Goal: Navigation & Orientation: Find specific page/section

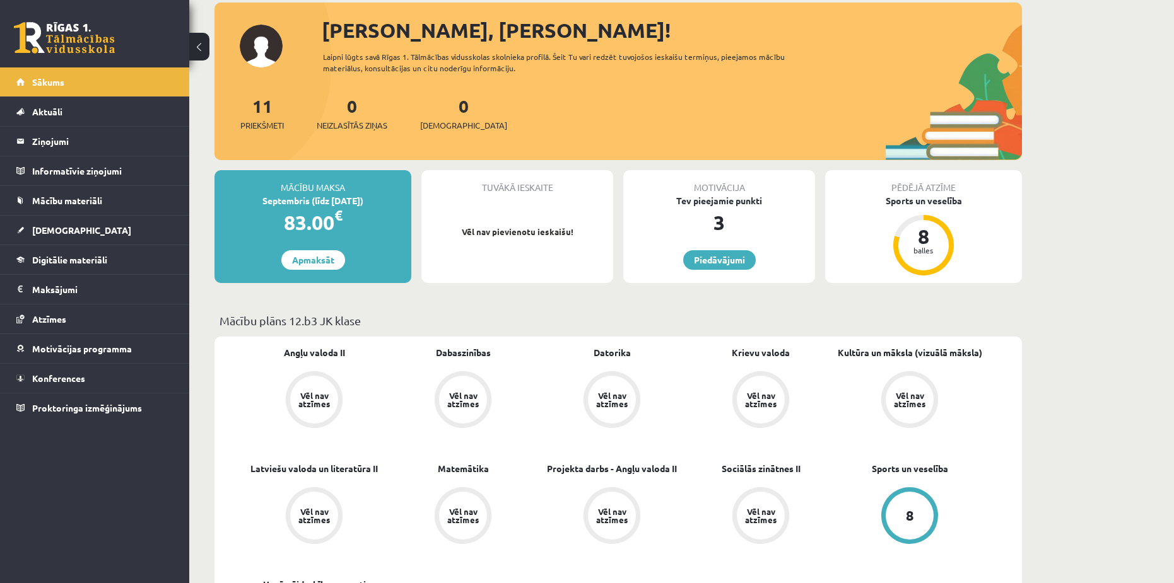
scroll to position [63, 0]
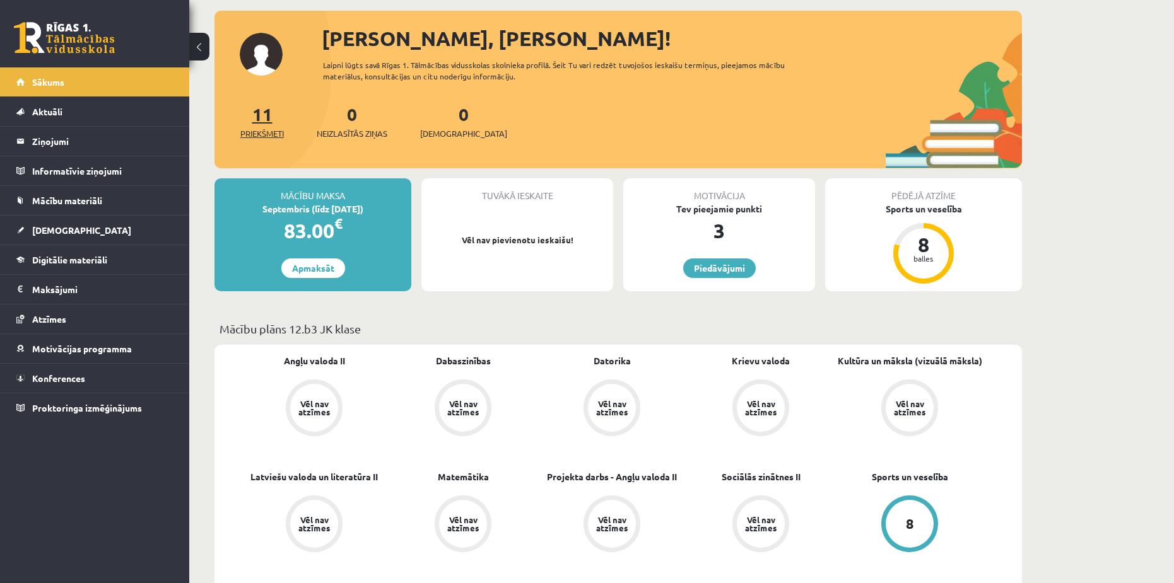
click at [267, 120] on link "11 Priekšmeti" at bounding box center [262, 121] width 44 height 37
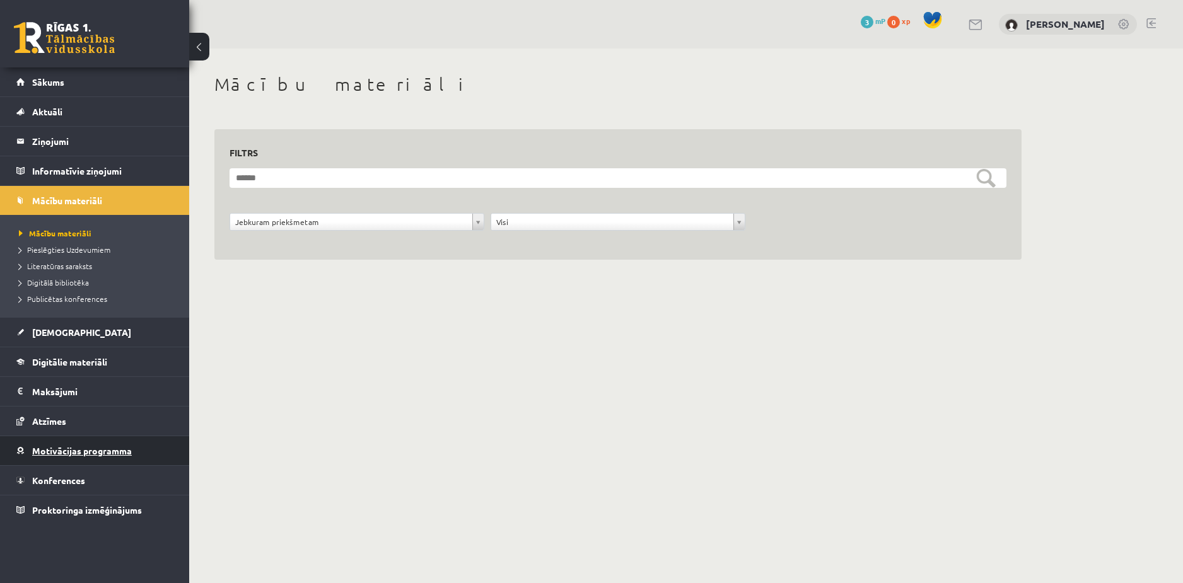
click at [49, 449] on span "Motivācijas programma" at bounding box center [82, 450] width 100 height 11
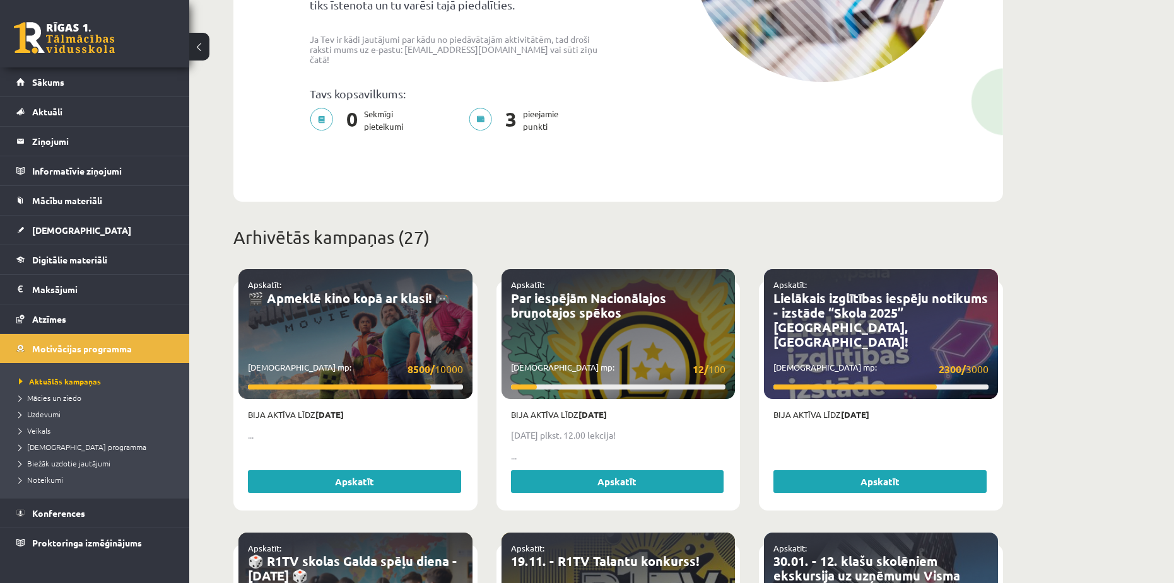
scroll to position [315, 0]
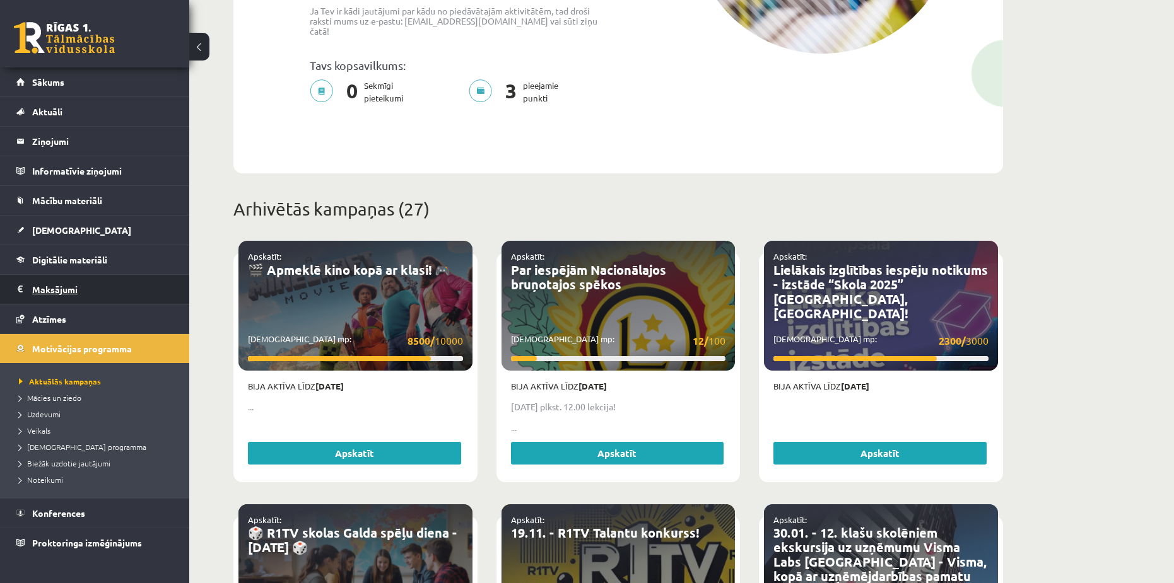
click at [63, 293] on legend "Maksājumi 0" at bounding box center [102, 289] width 141 height 29
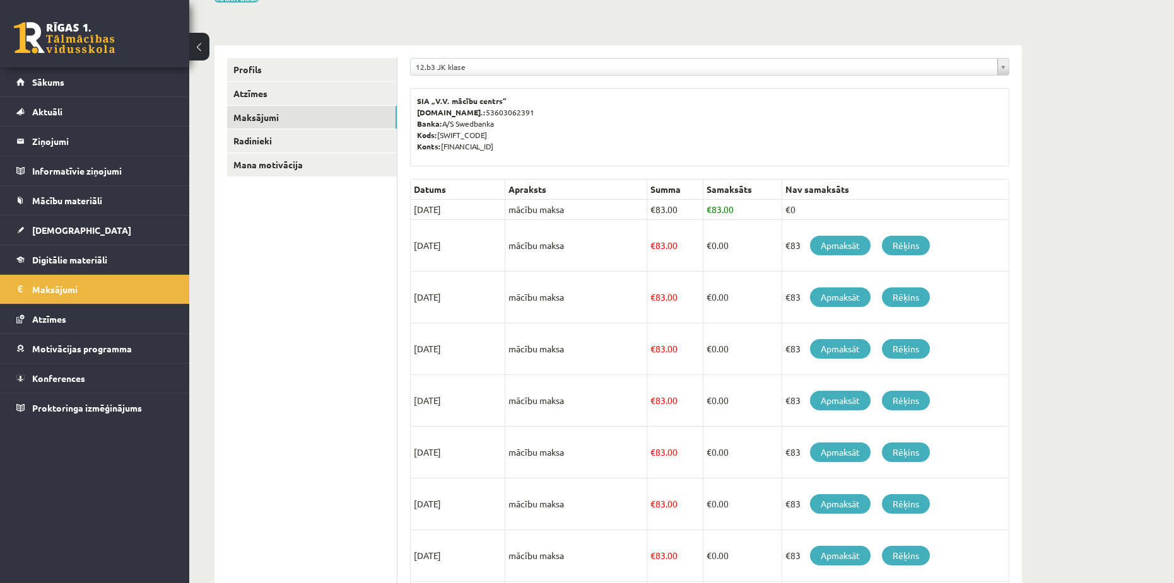
scroll to position [59, 0]
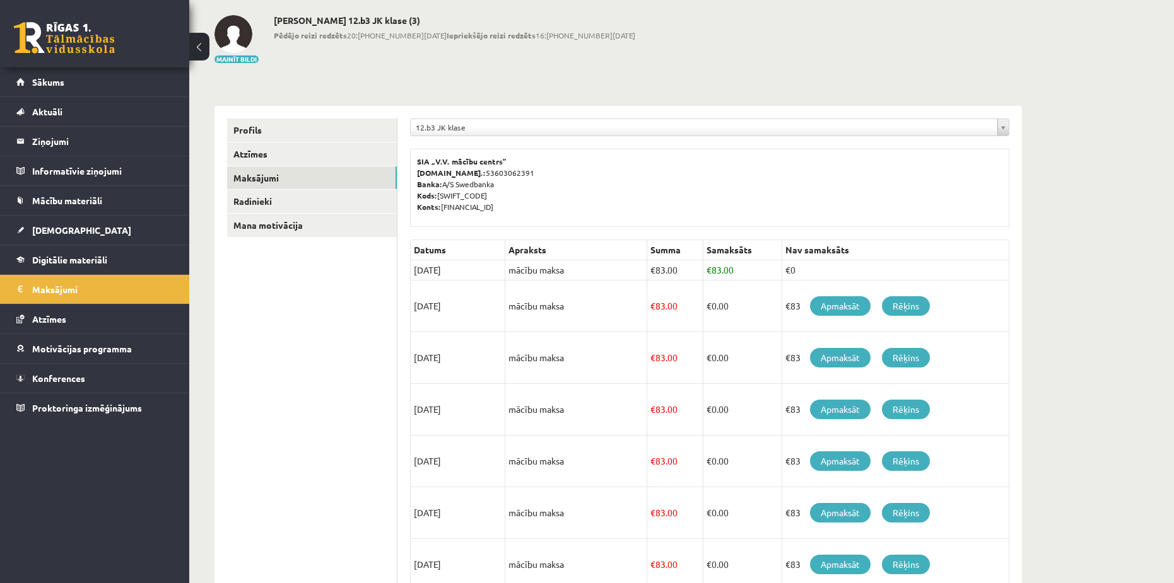
drag, startPoint x: 621, startPoint y: 440, endPoint x: 601, endPoint y: 416, distance: 30.9
drag, startPoint x: 601, startPoint y: 416, endPoint x: 308, endPoint y: 294, distance: 317.8
click at [308, 294] on ul "Profils Atzīmes Maksājumi Radinieki Mana motivācija" at bounding box center [312, 458] width 170 height 679
click at [248, 224] on link "Mana motivācija" at bounding box center [312, 225] width 170 height 23
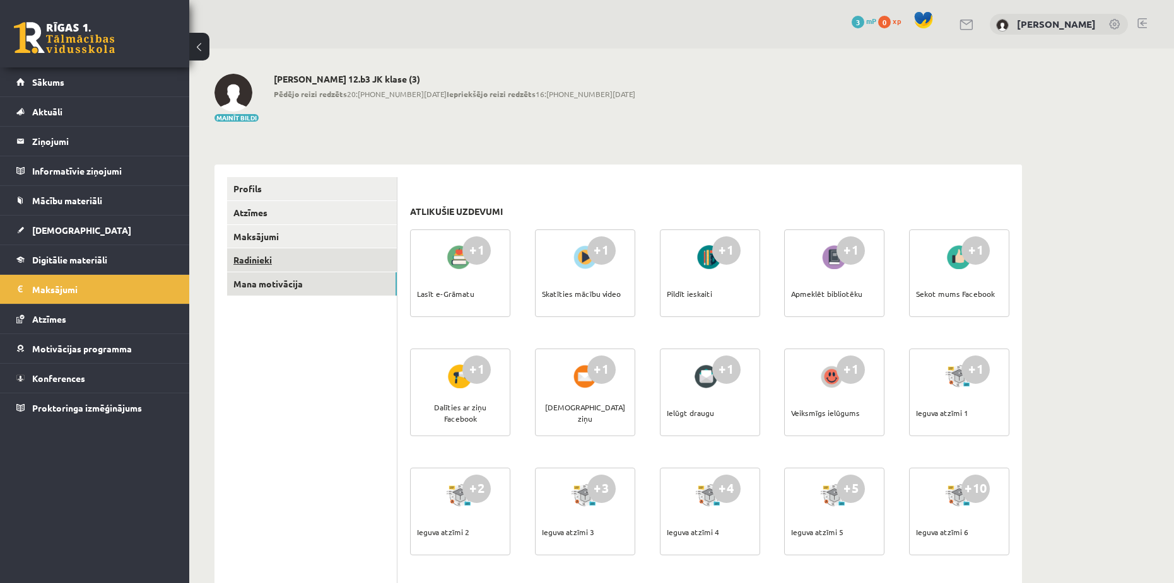
click at [255, 260] on link "Radinieki" at bounding box center [312, 259] width 170 height 23
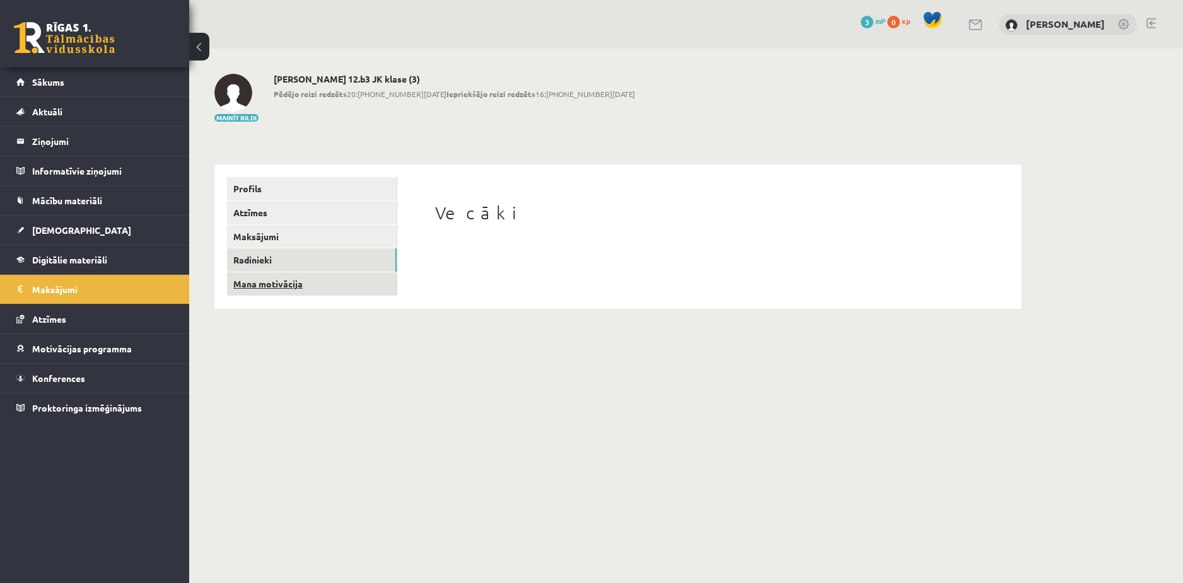
click at [255, 284] on link "Mana motivācija" at bounding box center [312, 283] width 170 height 23
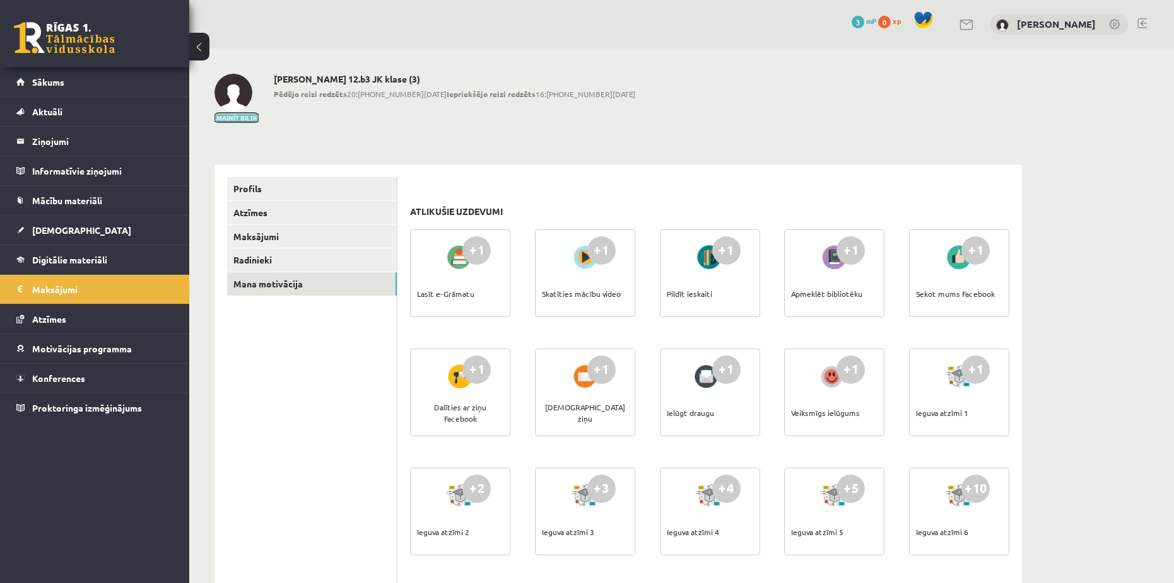
click at [234, 119] on button "Mainīt bildi" at bounding box center [236, 118] width 44 height 8
click at [49, 77] on span "Sākums" at bounding box center [48, 81] width 32 height 11
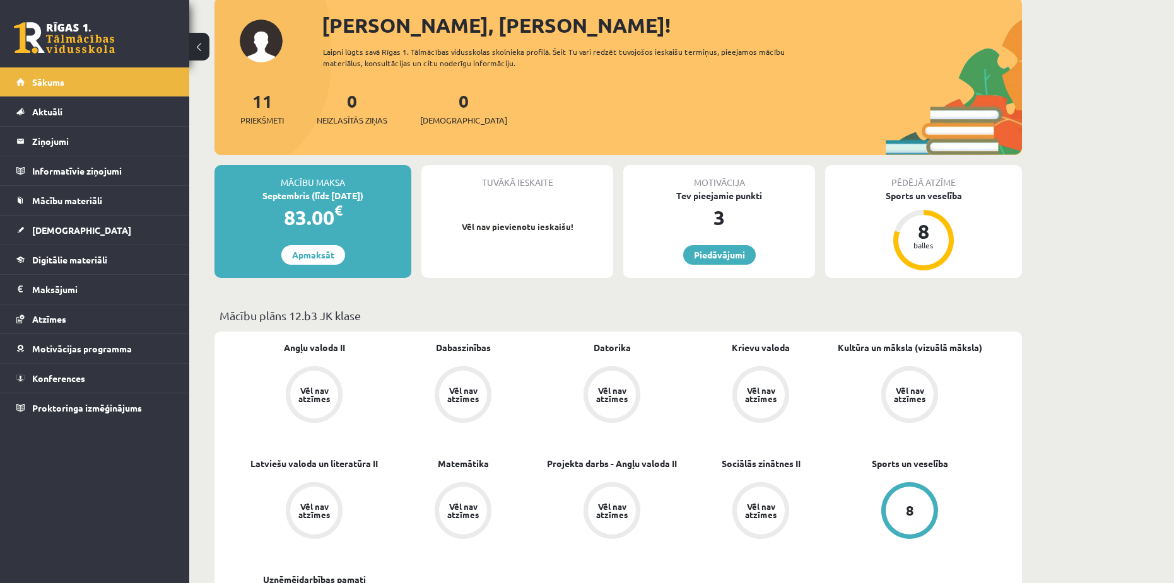
scroll to position [68, 0]
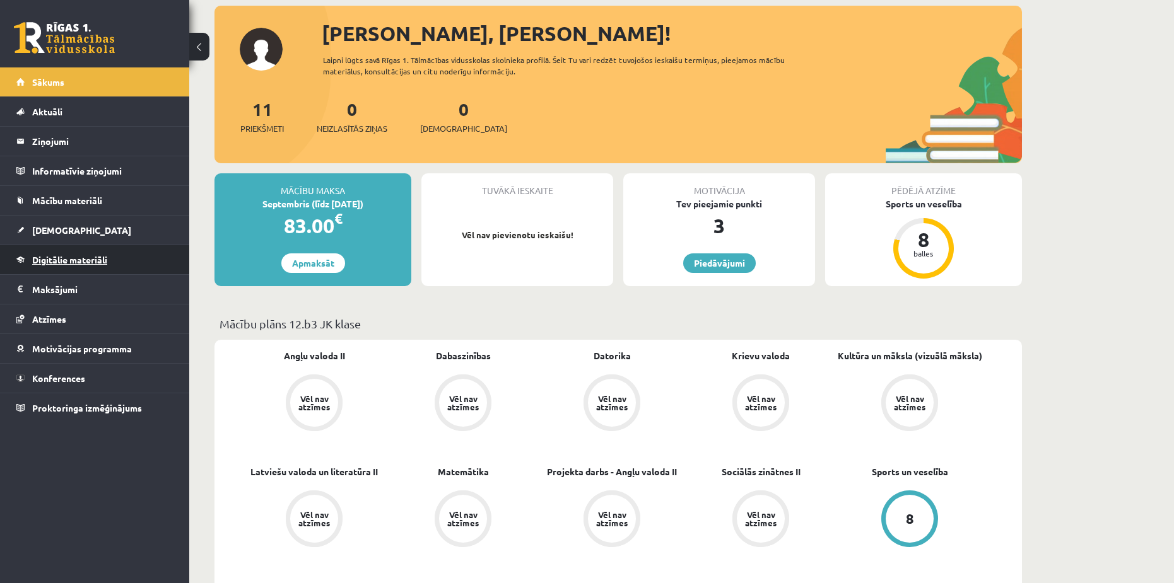
click at [50, 260] on span "Digitālie materiāli" at bounding box center [69, 259] width 75 height 11
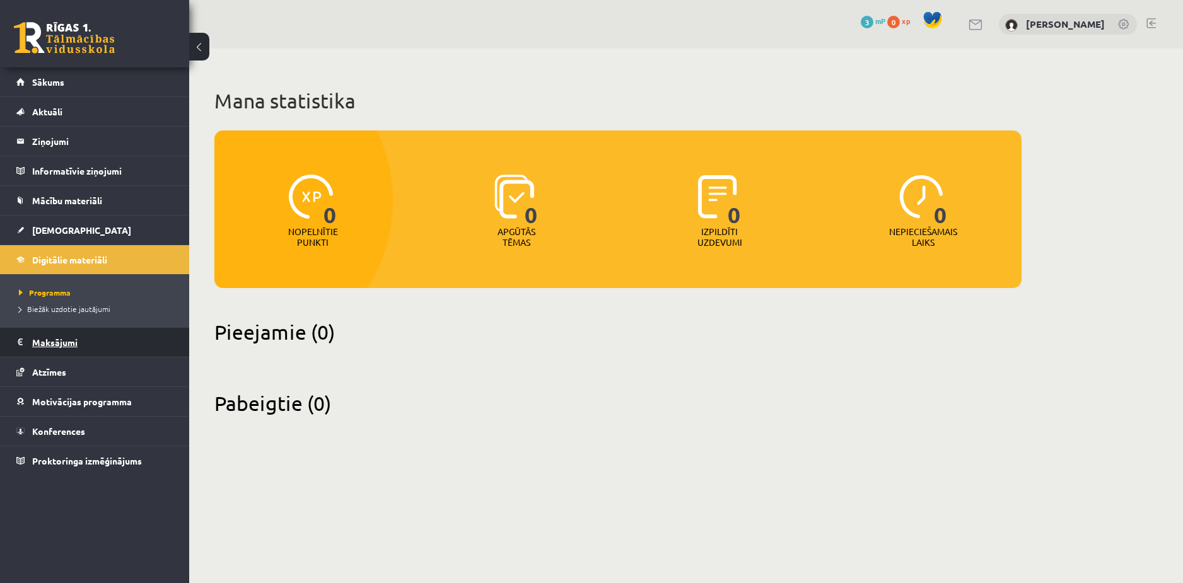
click at [67, 339] on legend "Maksājumi 0" at bounding box center [102, 342] width 141 height 29
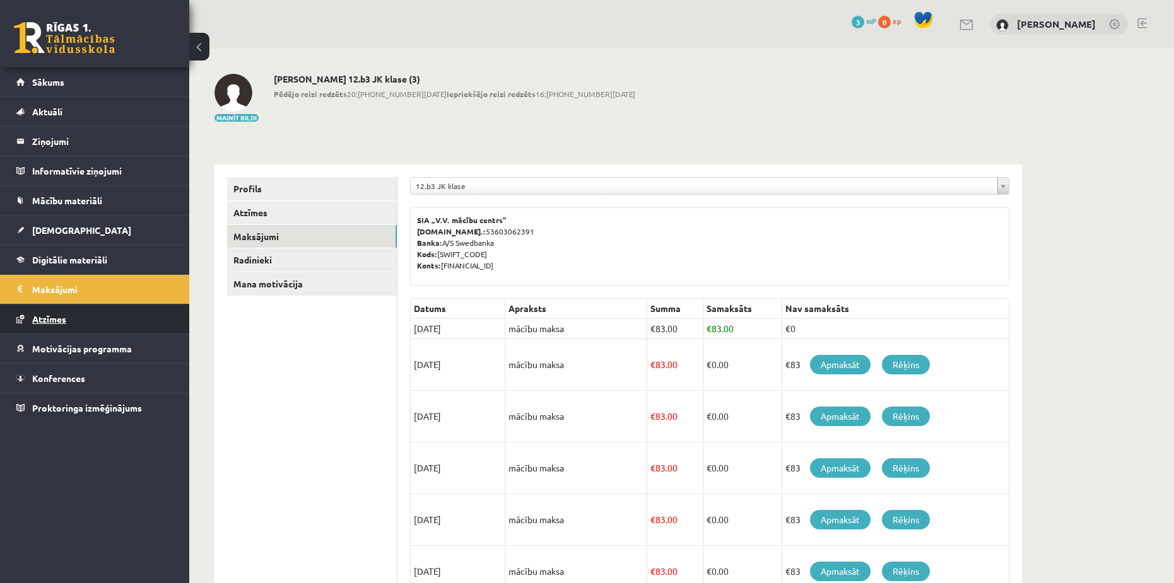
click at [58, 320] on span "Atzīmes" at bounding box center [49, 318] width 34 height 11
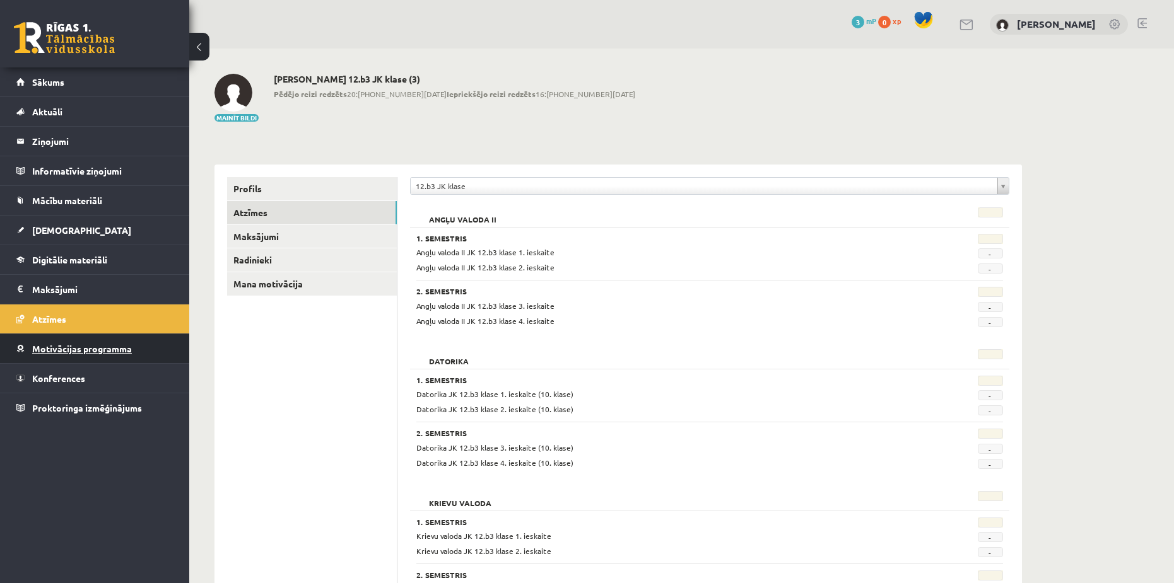
click at [68, 343] on link "Motivācijas programma" at bounding box center [94, 348] width 157 height 29
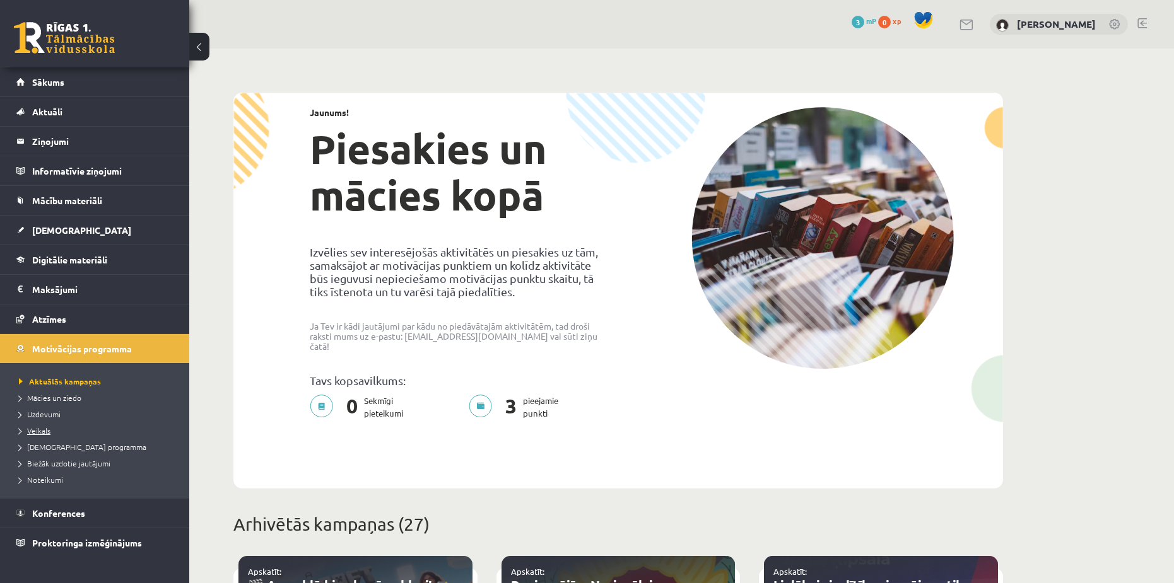
click at [40, 429] on span "Veikals" at bounding box center [35, 431] width 32 height 10
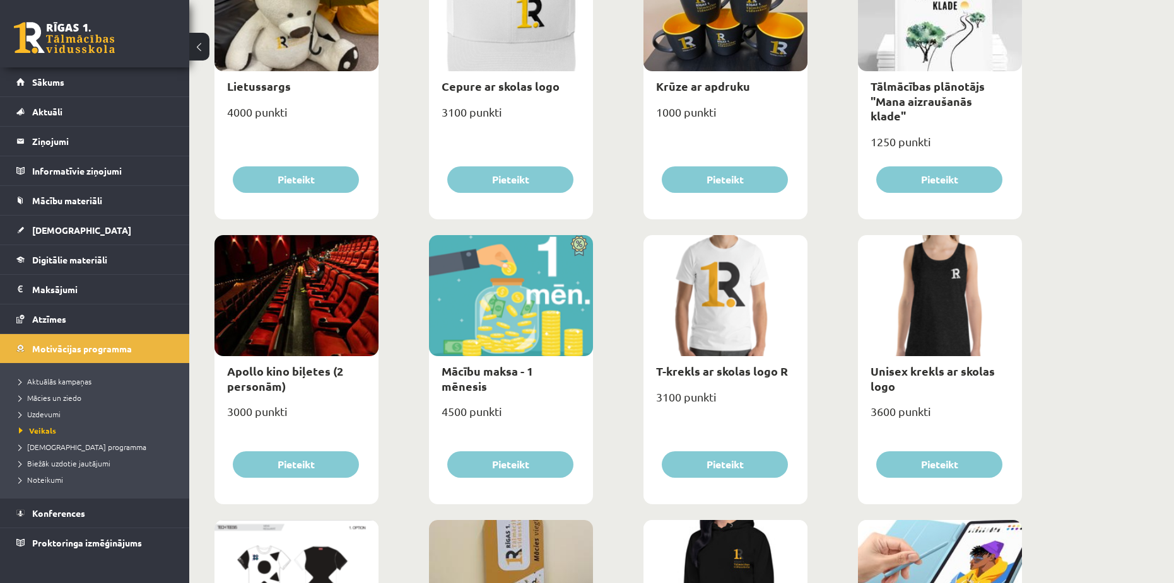
scroll to position [189, 0]
